Goal: Entertainment & Leisure: Browse casually

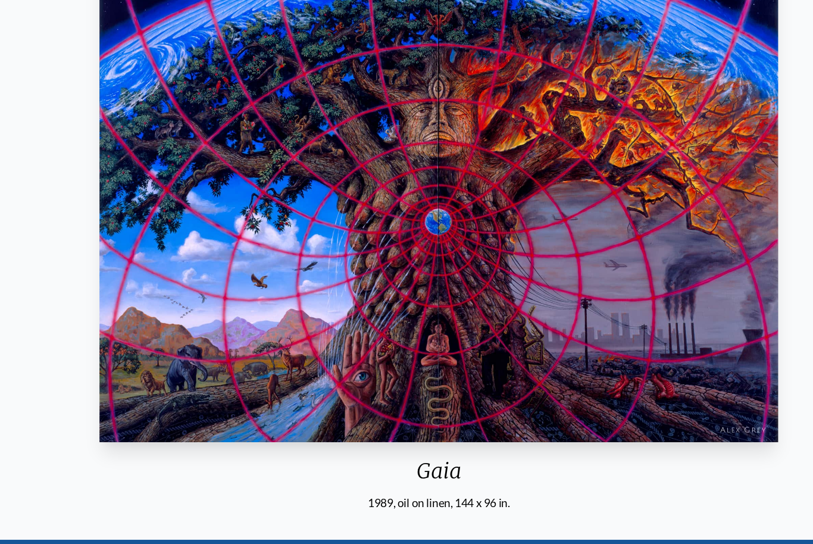
scroll to position [123, 0]
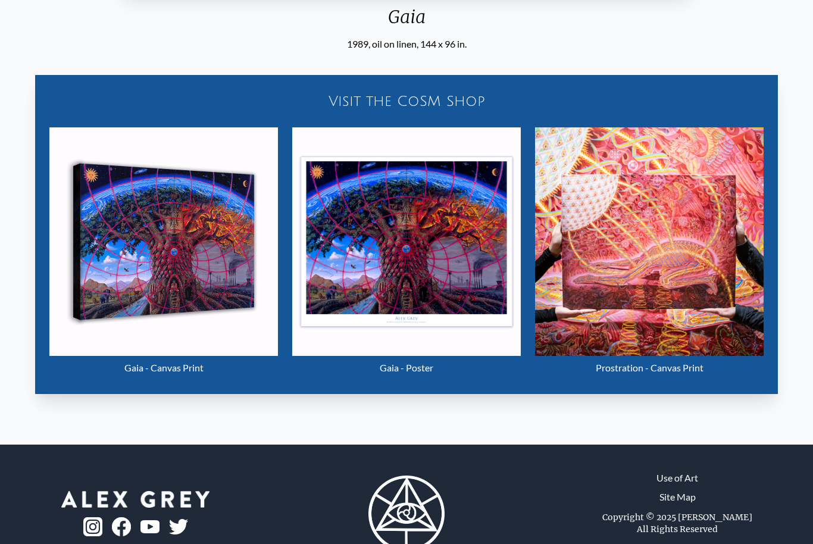
scroll to position [555, 0]
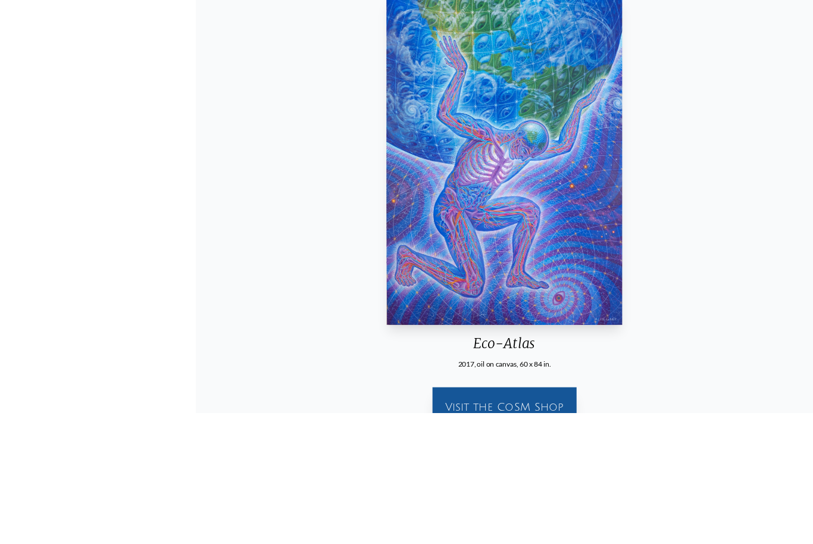
scroll to position [288, 0]
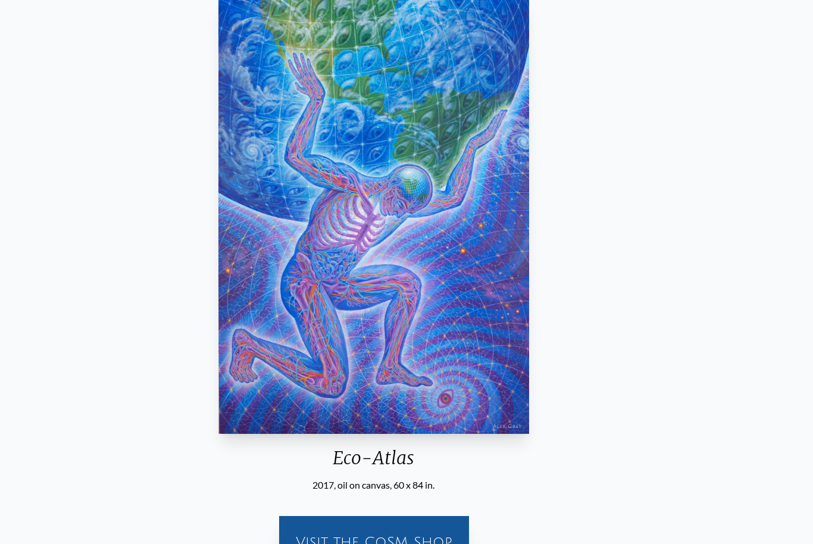
scroll to position [114, 0]
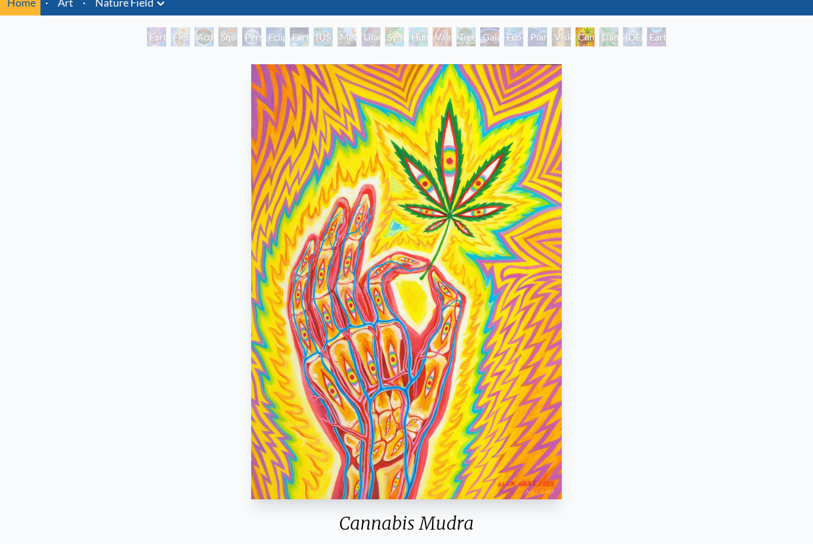
scroll to position [49, 0]
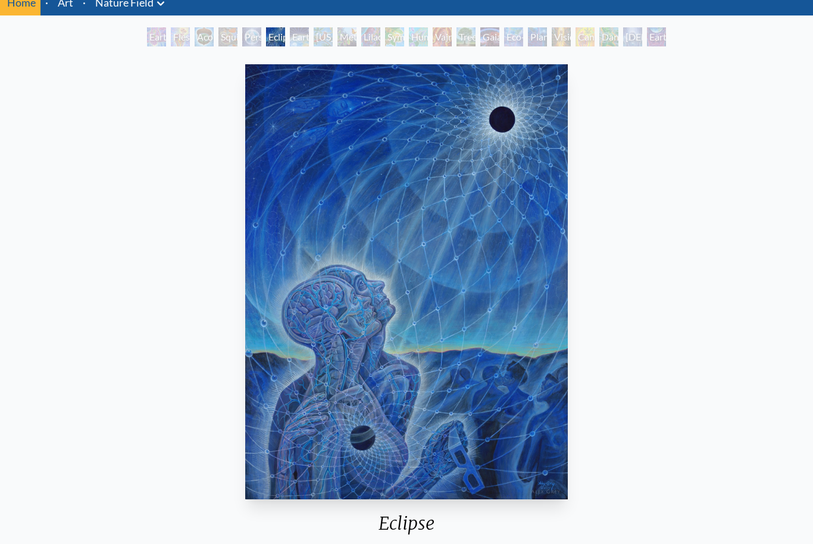
scroll to position [55, 0]
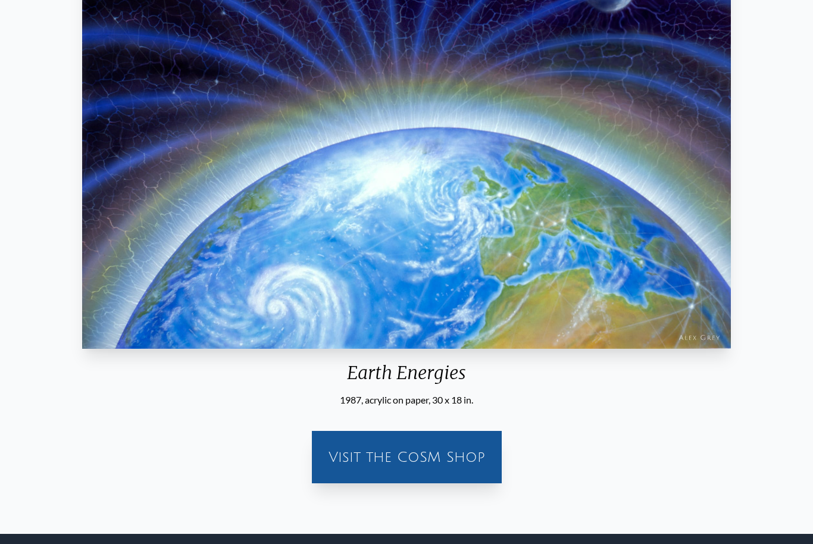
scroll to position [199, 0]
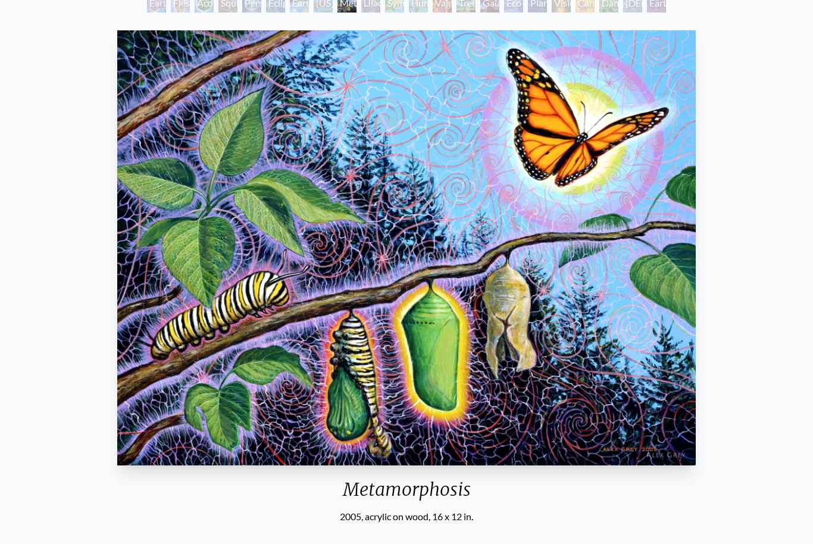
scroll to position [80, 0]
